Goal: Transaction & Acquisition: Purchase product/service

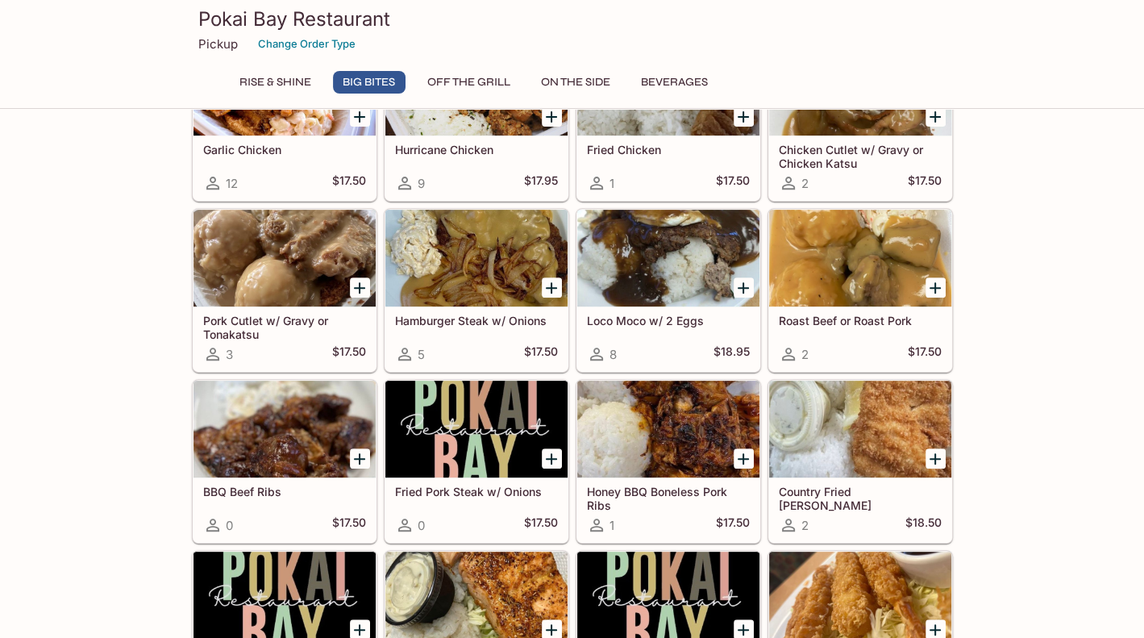
scroll to position [518, 0]
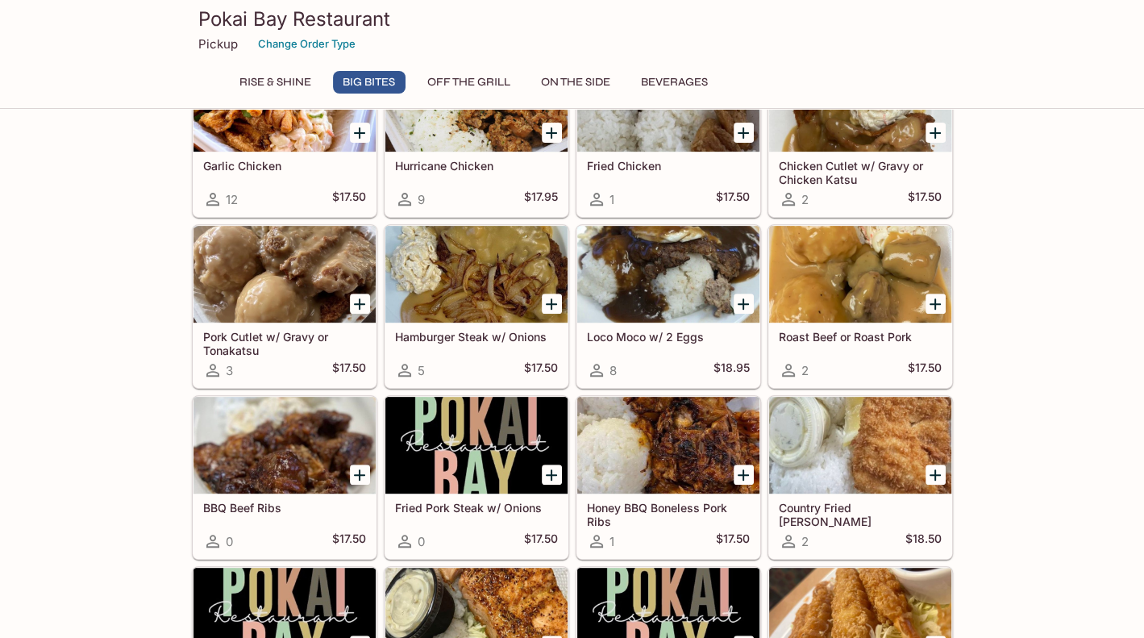
click at [306, 459] on div at bounding box center [285, 445] width 182 height 97
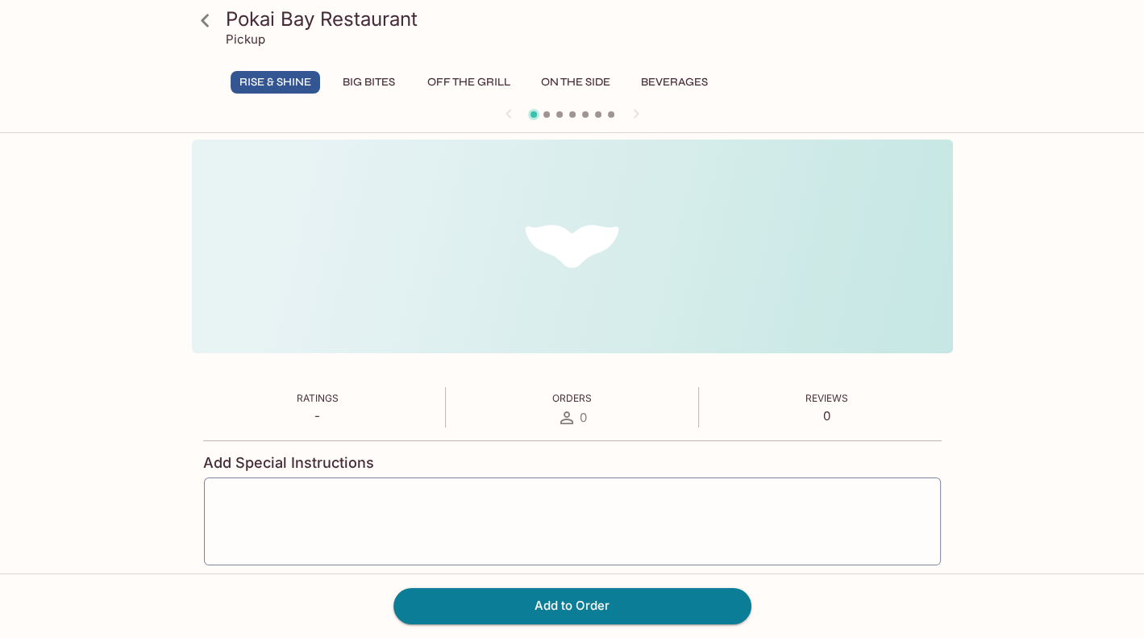
click at [306, 459] on div "Ratings - Orders 0 Reviews 0 Add Special Instructions x ​ 1 Ratings - Orders 0 …" at bounding box center [572, 395] width 761 height 513
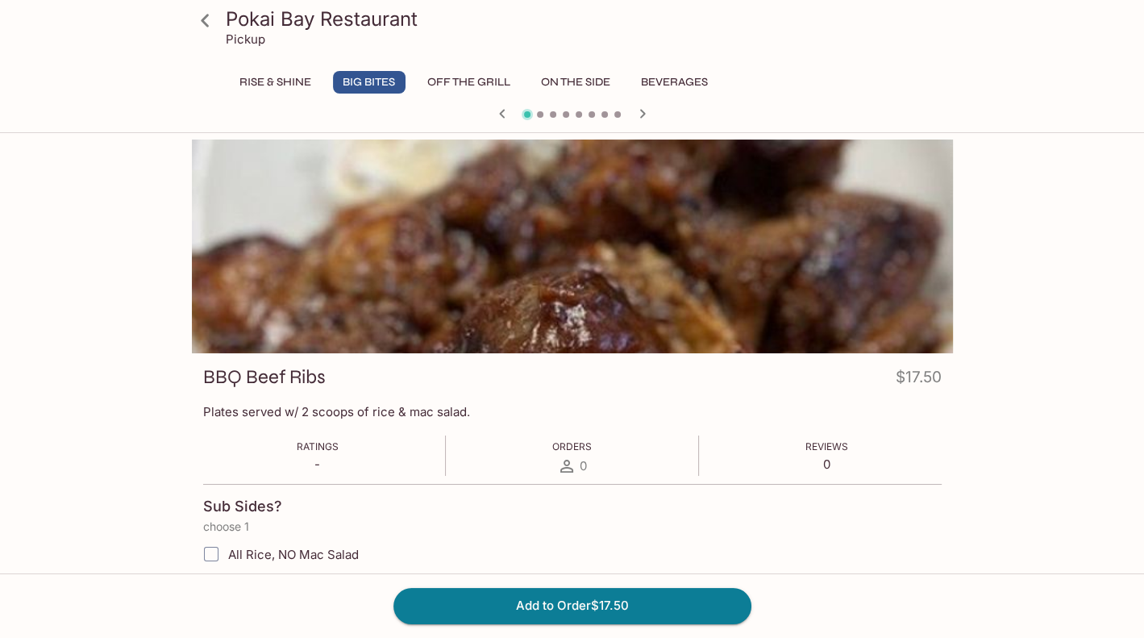
click at [194, 9] on icon at bounding box center [205, 20] width 28 height 28
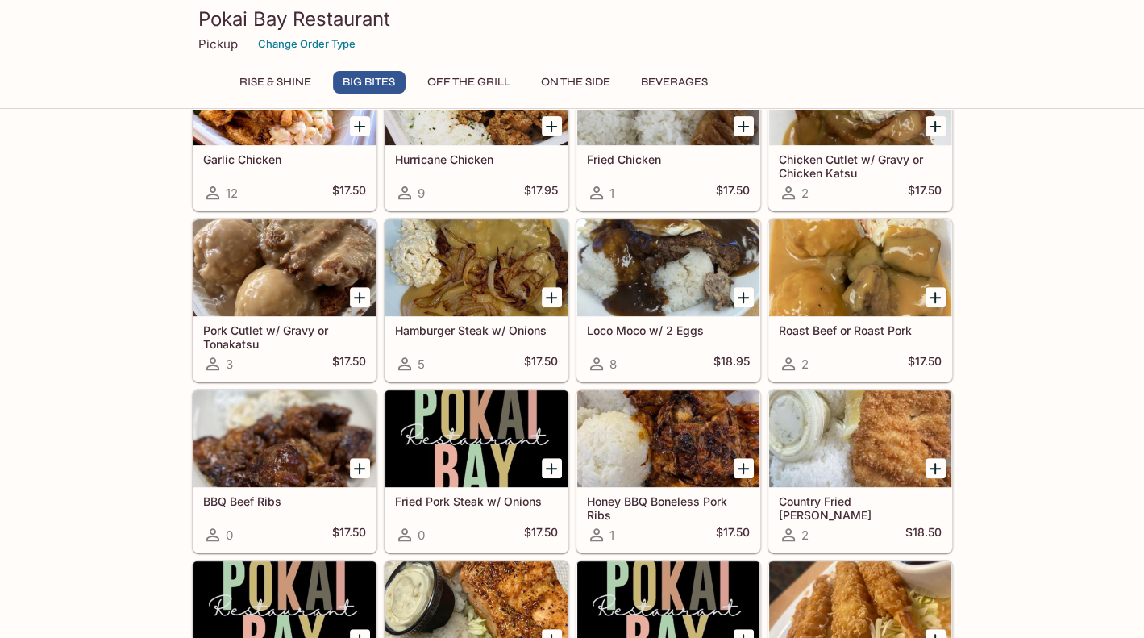
scroll to position [526, 0]
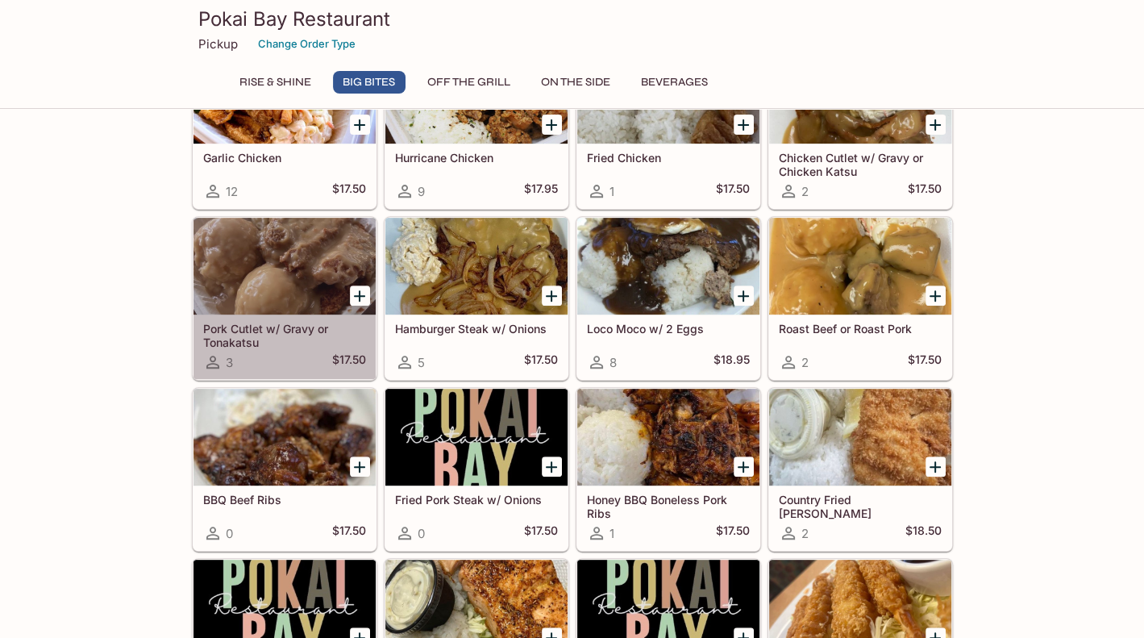
click at [331, 276] on div at bounding box center [285, 266] width 182 height 97
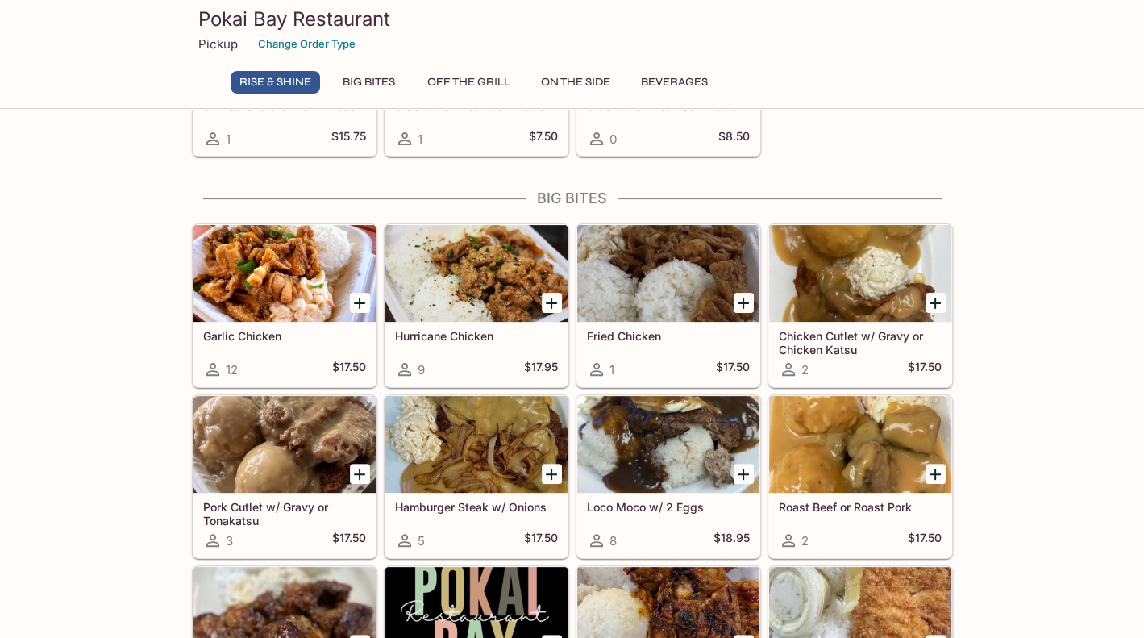
scroll to position [348, 0]
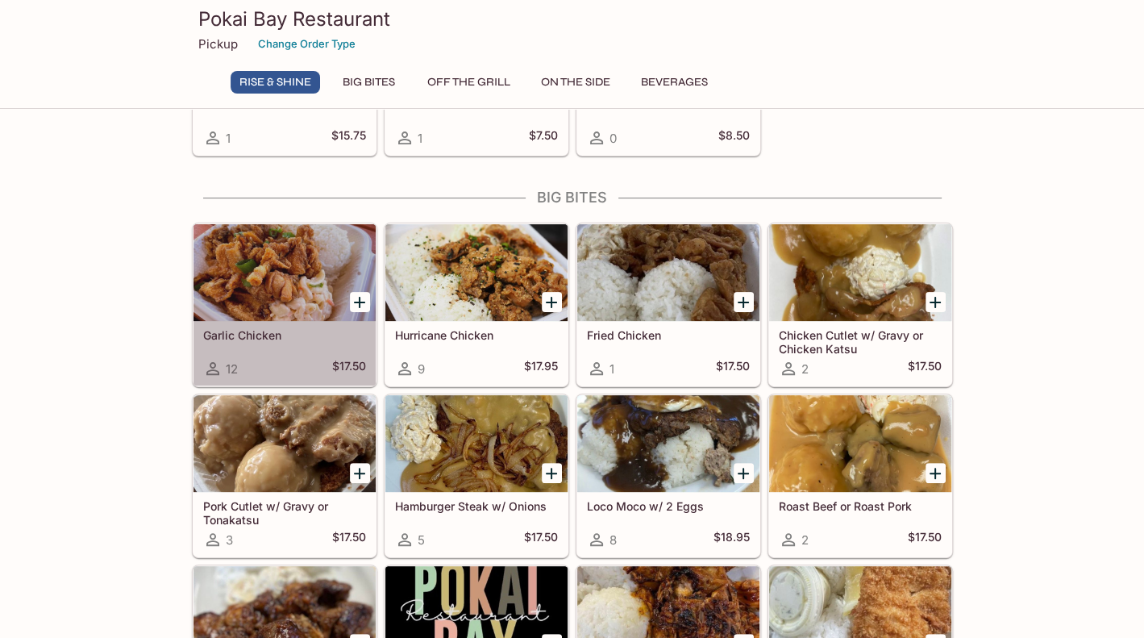
click at [274, 308] on div at bounding box center [285, 272] width 182 height 97
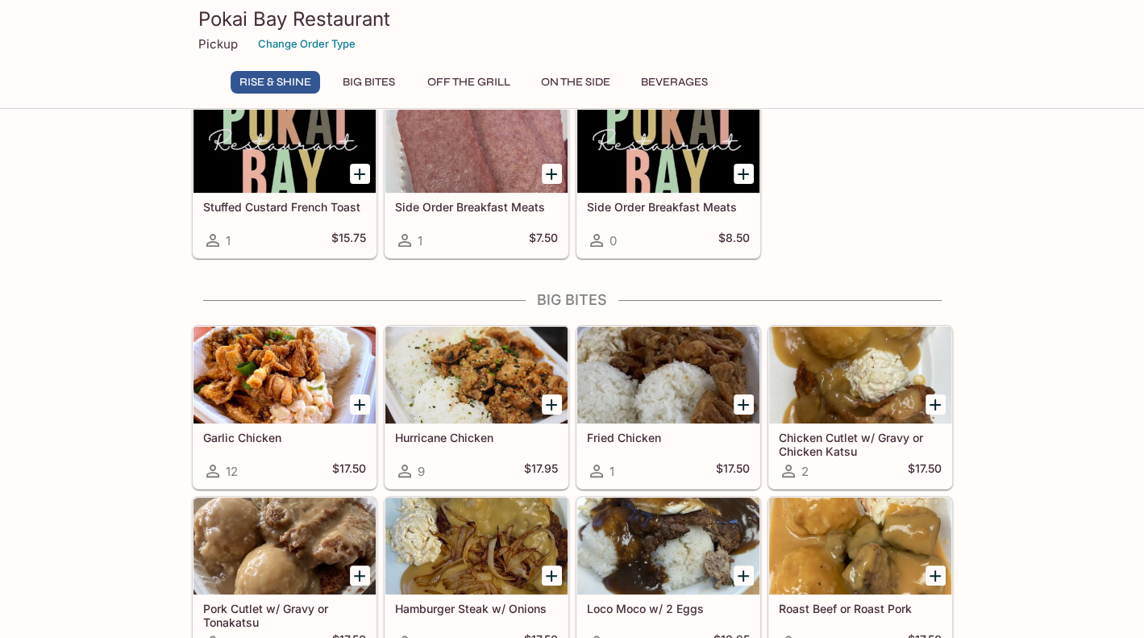
scroll to position [247, 0]
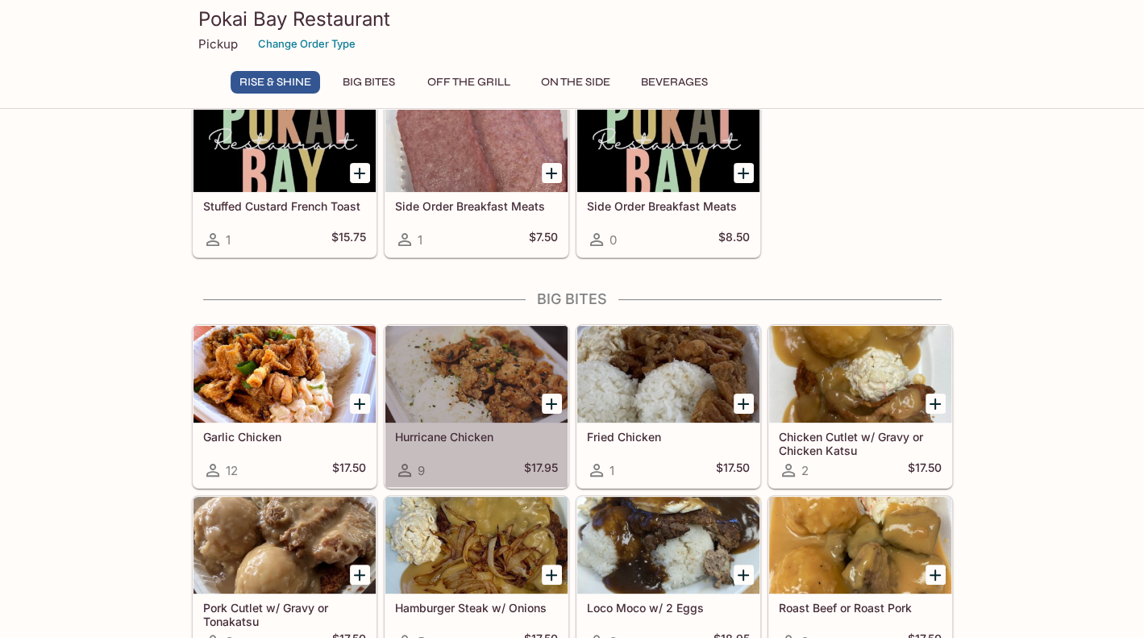
click at [451, 430] on h5 "Hurricane Chicken" at bounding box center [476, 437] width 163 height 14
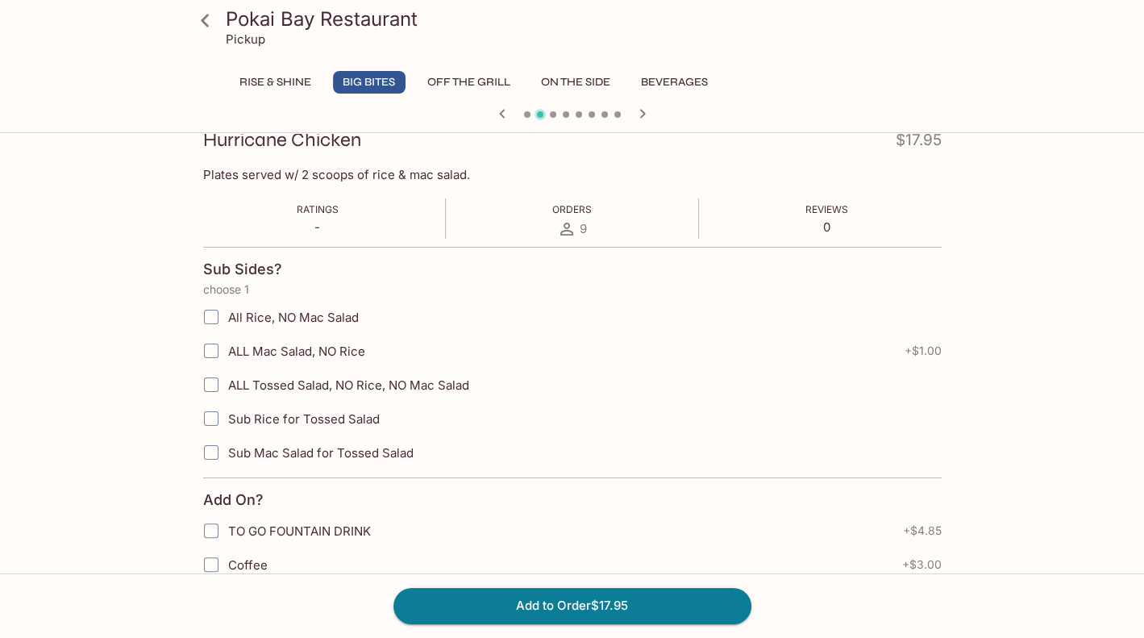
scroll to position [239, 0]
